Goal: Find specific page/section: Find specific page/section

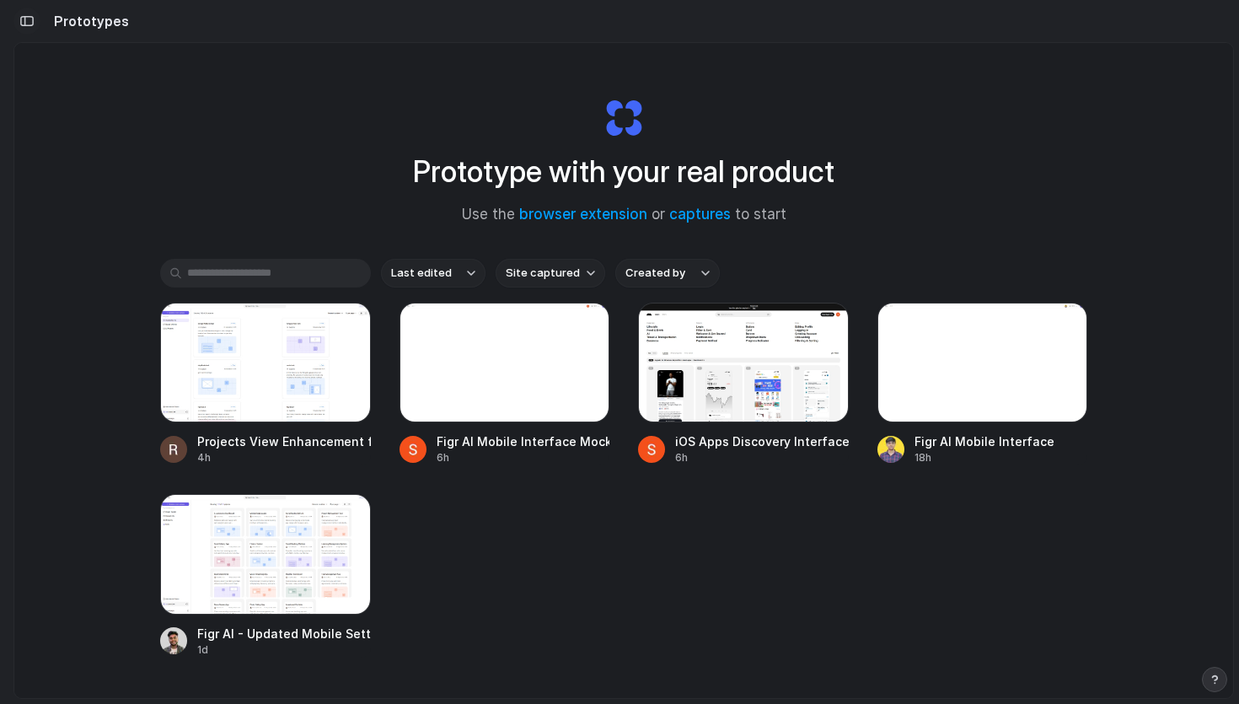
click at [23, 24] on div "button" at bounding box center [26, 21] width 15 height 12
